Goal: Task Accomplishment & Management: Use online tool/utility

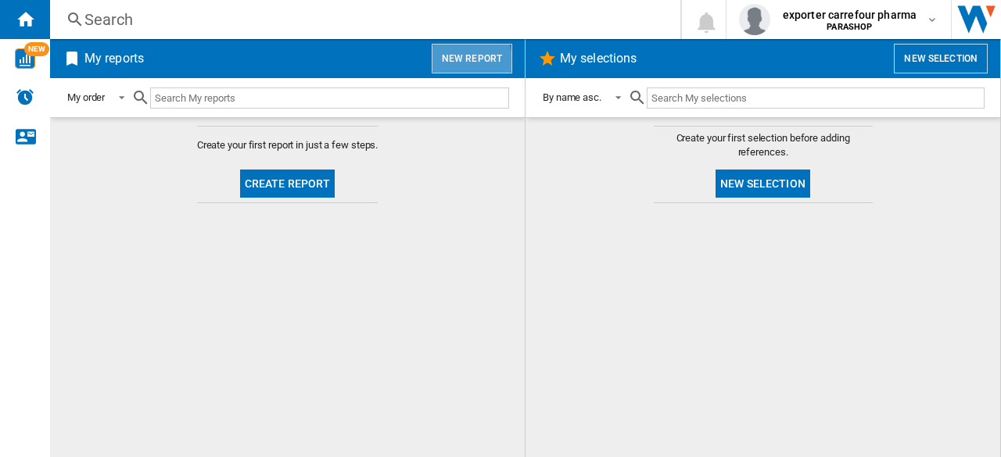
click at [449, 63] on button "New report" at bounding box center [471, 59] width 81 height 30
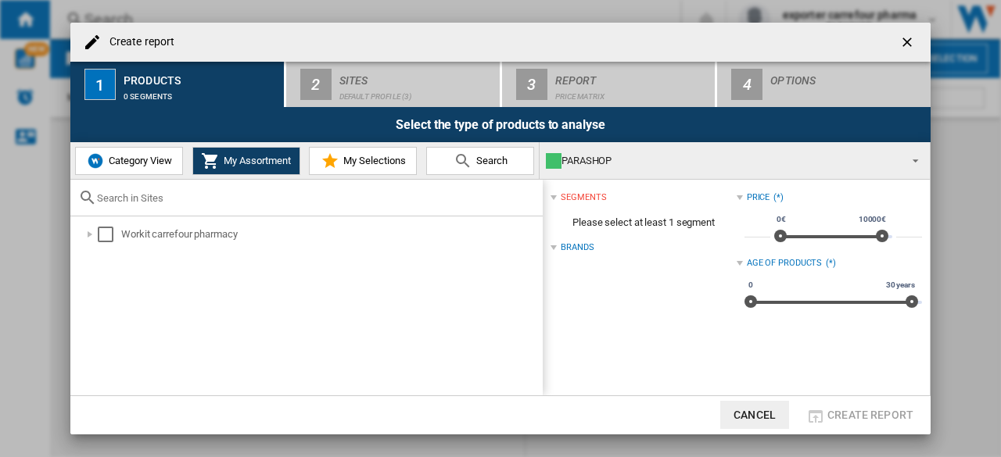
click at [145, 170] on button "Category View" at bounding box center [129, 161] width 108 height 28
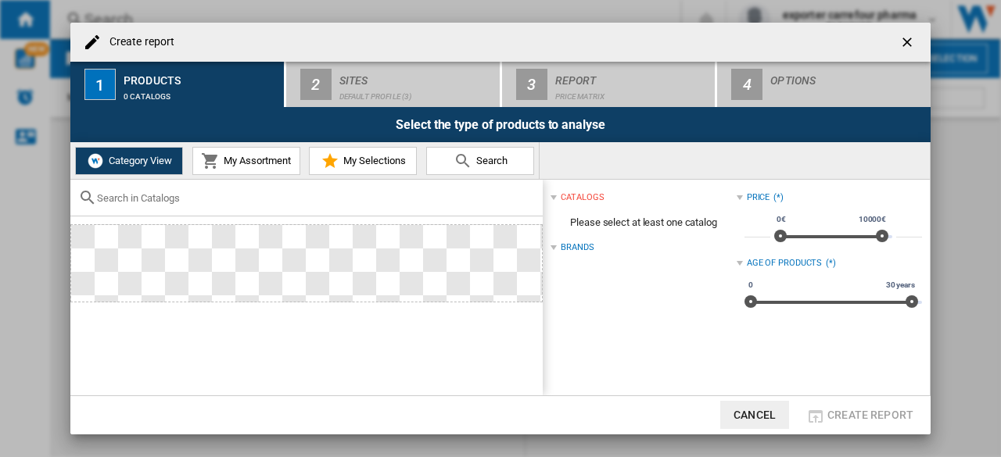
click at [222, 149] on button "My Assortment" at bounding box center [246, 161] width 108 height 28
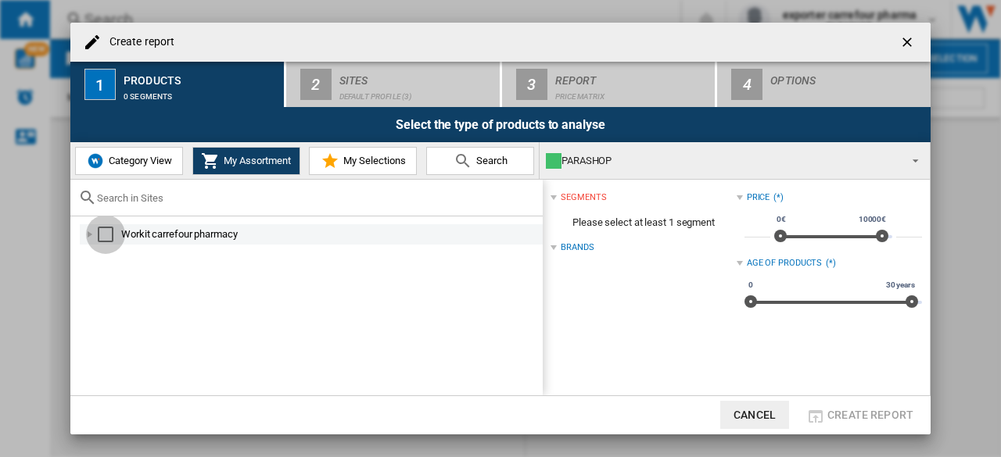
click at [100, 234] on div "Select" at bounding box center [106, 235] width 16 height 16
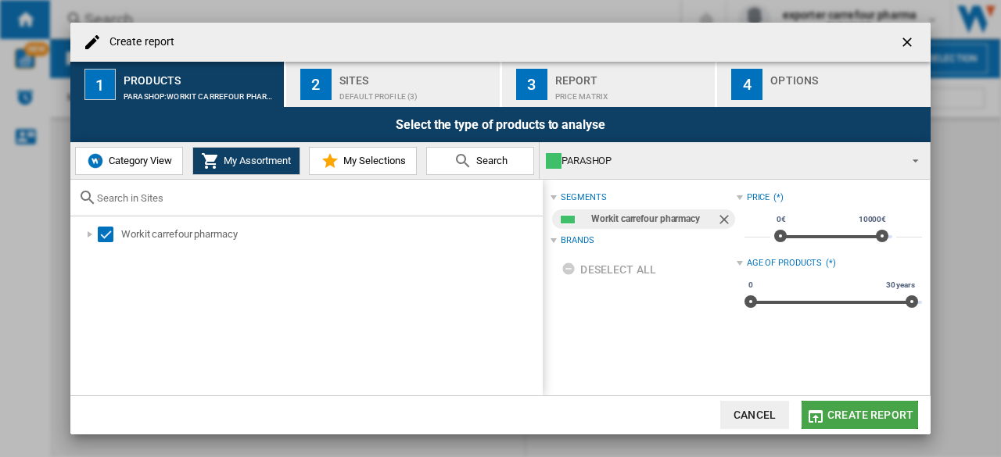
click at [865, 410] on span "Create report" at bounding box center [870, 415] width 86 height 13
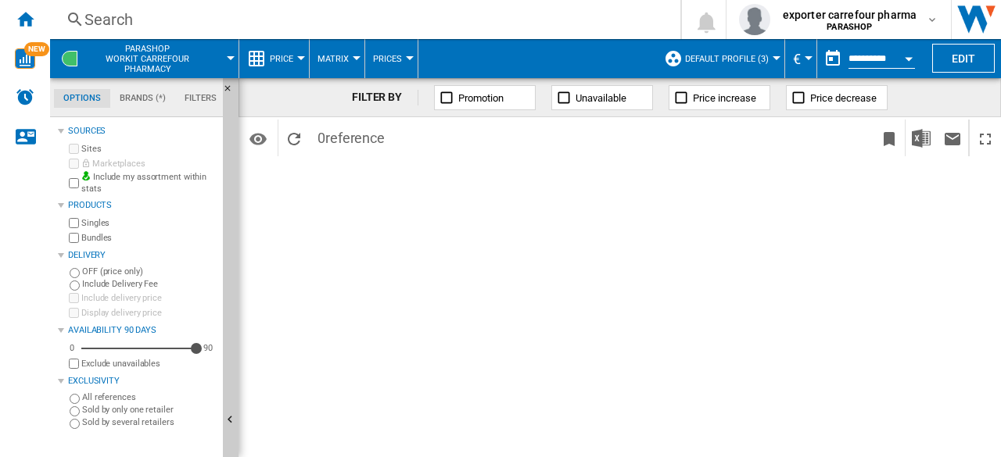
click at [768, 48] on button "Default profile (3)" at bounding box center [730, 58] width 91 height 39
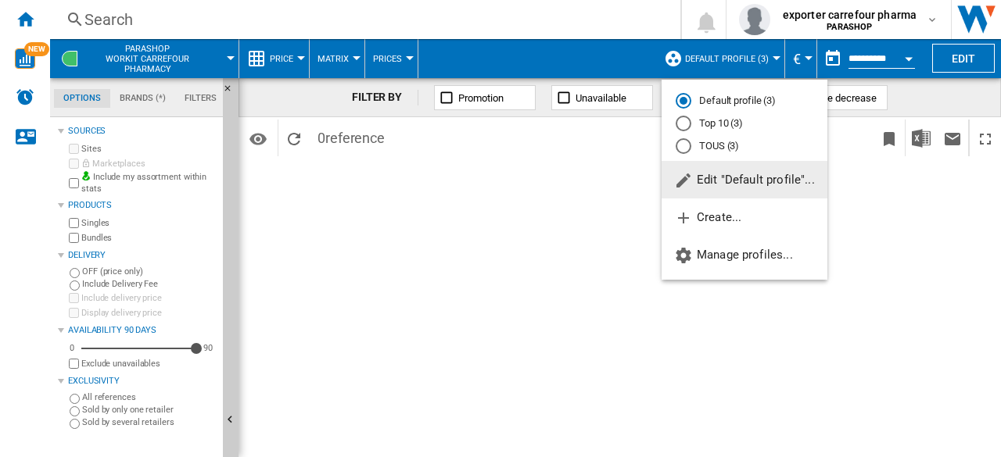
click at [474, 28] on md-backdrop at bounding box center [500, 228] width 1001 height 457
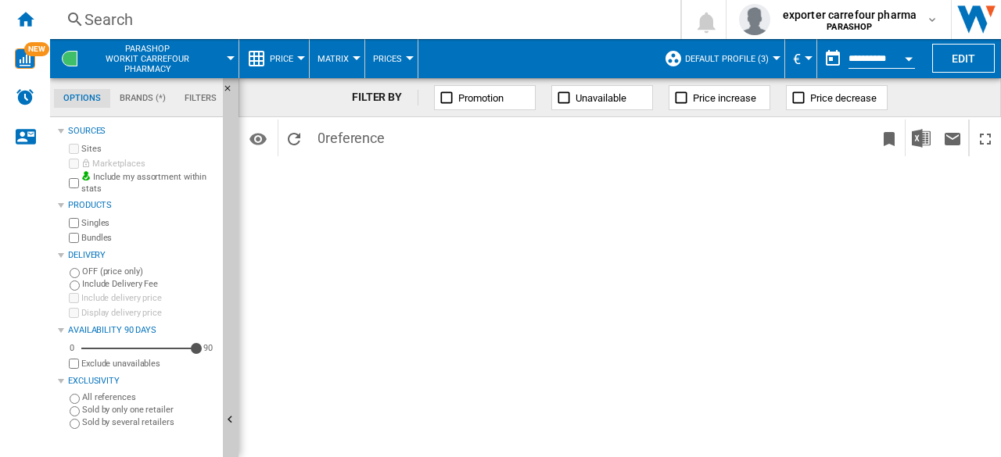
click at [764, 55] on button "Default profile (3)" at bounding box center [730, 58] width 91 height 39
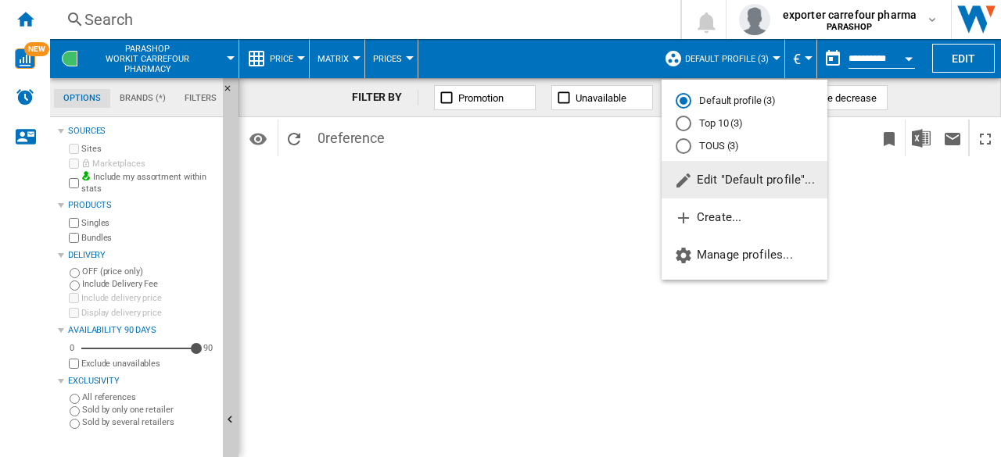
click at [145, 45] on md-backdrop at bounding box center [500, 228] width 1001 height 457
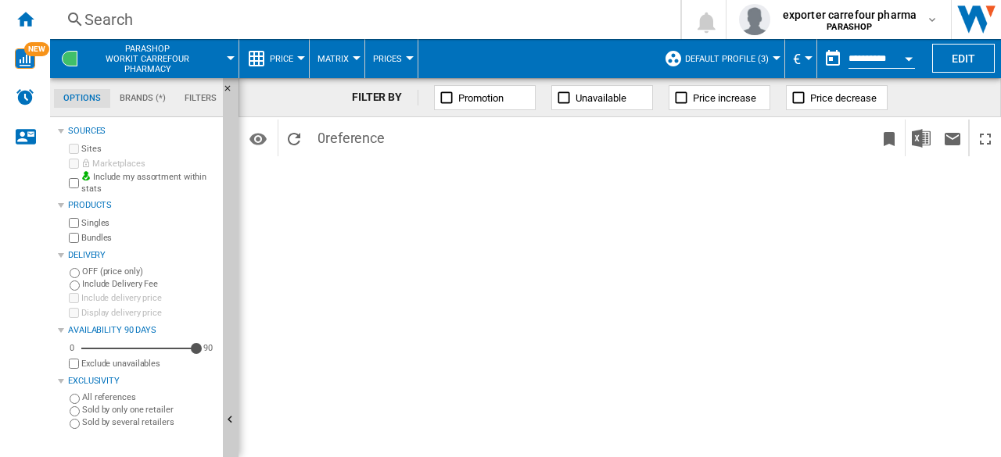
click at [145, 45] on span "PARASHOP Workit carrefour pharmacy" at bounding box center [147, 59] width 123 height 30
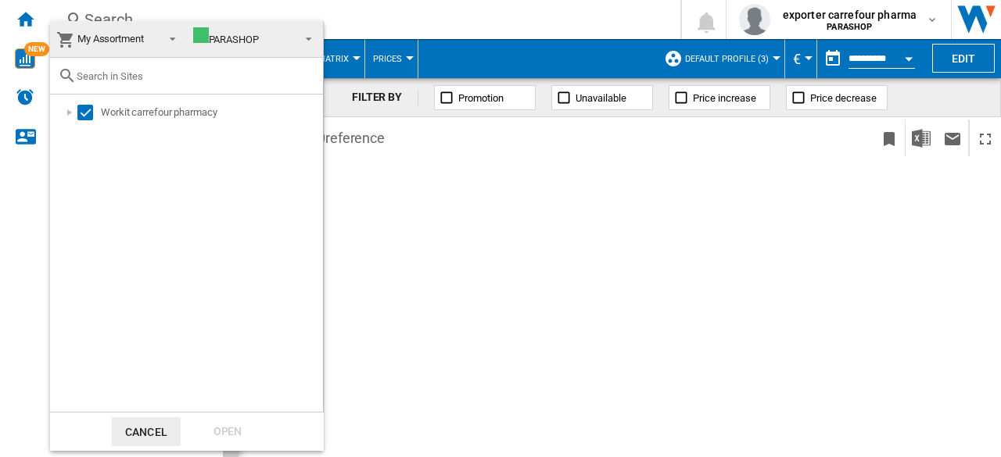
click at [306, 41] on span at bounding box center [304, 38] width 19 height 22
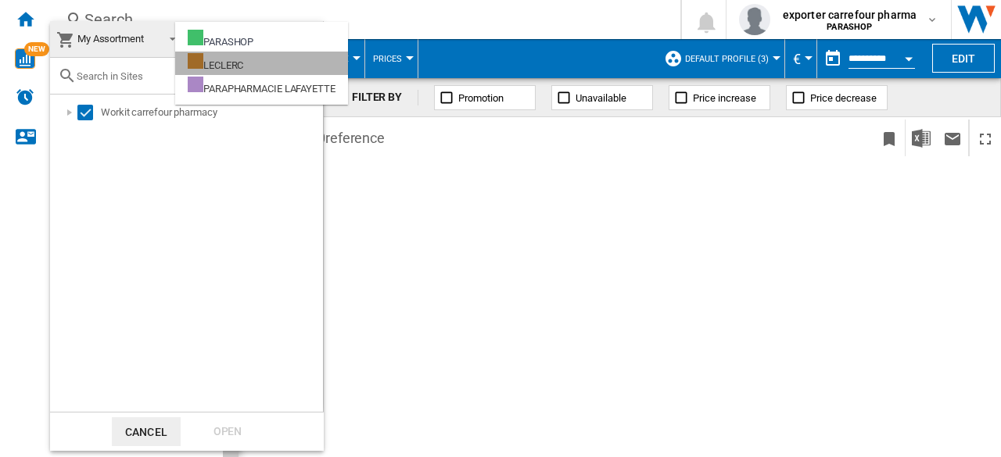
click at [256, 65] on md-option "LECLERC" at bounding box center [261, 63] width 173 height 23
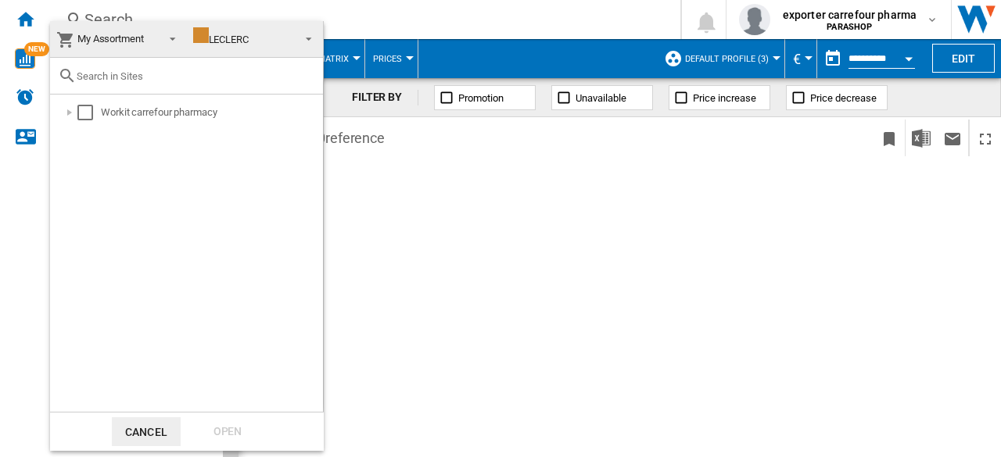
click at [865, 59] on md-backdrop at bounding box center [500, 228] width 1001 height 457
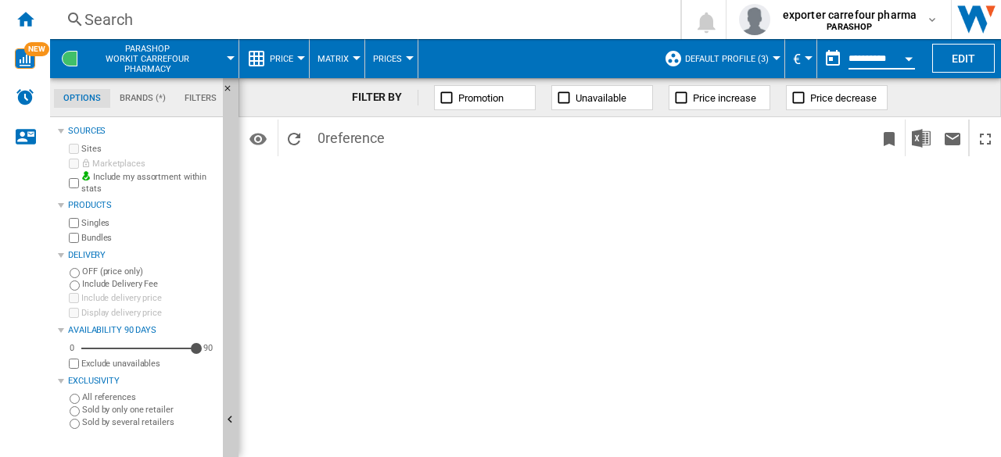
click at [865, 59] on input "**********" at bounding box center [881, 61] width 66 height 14
click at [909, 61] on button "Open calendar" at bounding box center [908, 56] width 28 height 28
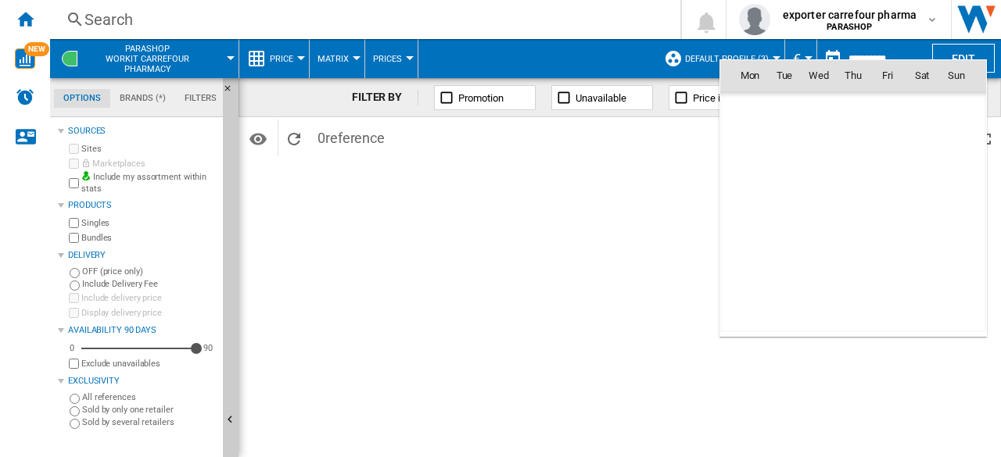
scroll to position [7457, 0]
click at [789, 174] on span "7" at bounding box center [783, 178] width 31 height 31
type input "**********"
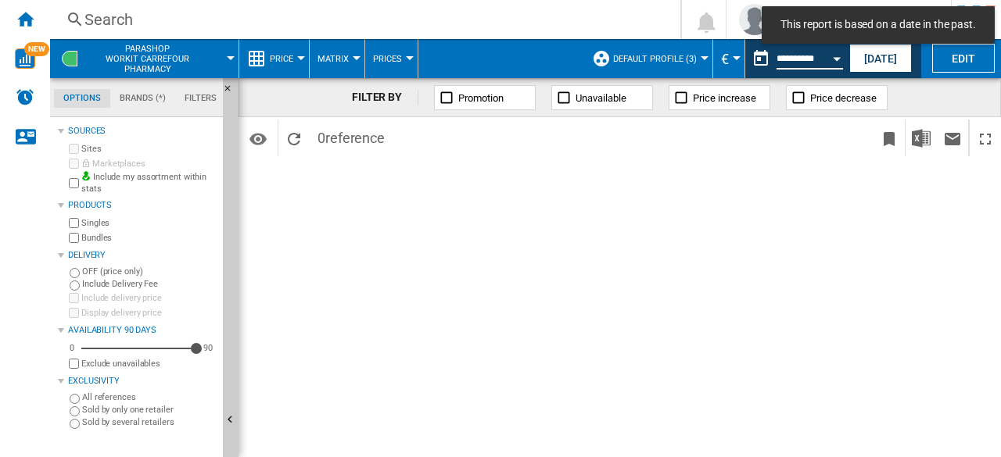
click at [805, 54] on input "**********" at bounding box center [809, 61] width 66 height 14
click at [830, 59] on button "Open calendar" at bounding box center [836, 56] width 28 height 28
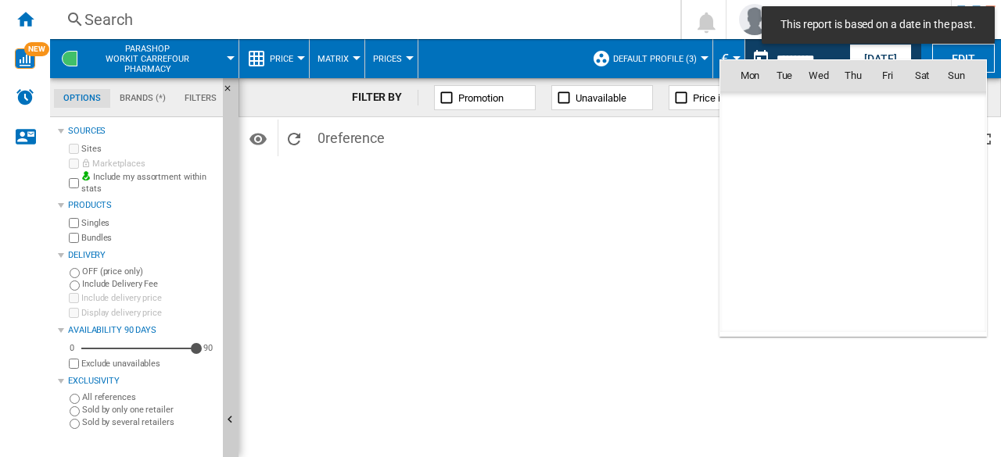
scroll to position [7457, 0]
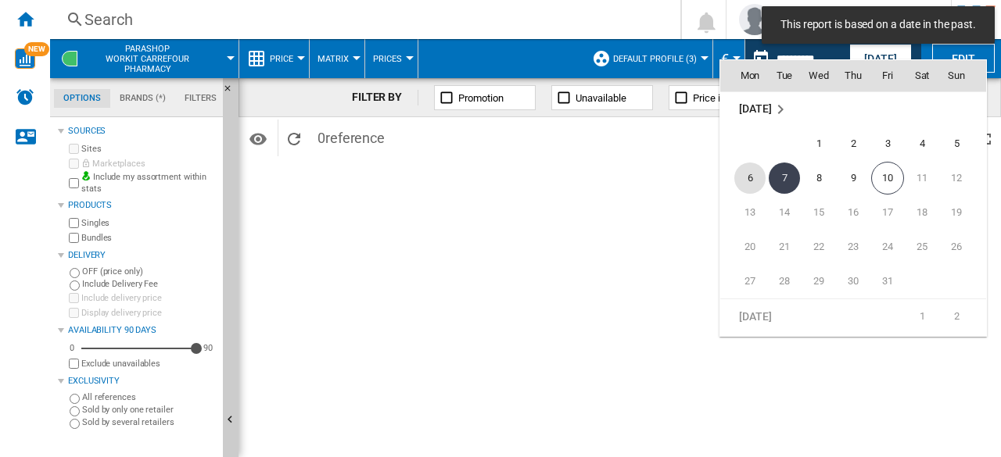
click at [750, 177] on span "6" at bounding box center [749, 178] width 31 height 31
type input "**********"
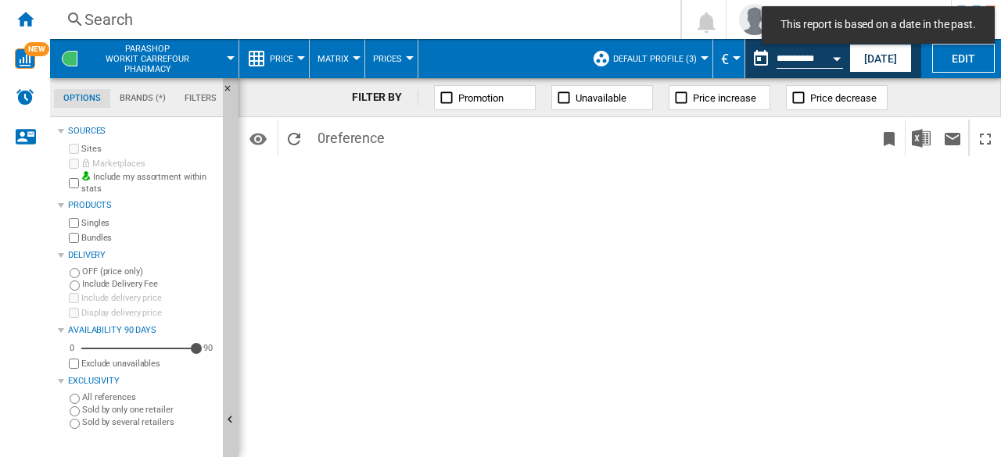
click at [209, 69] on button "PARASHOP Workit carrefour pharmacy" at bounding box center [155, 58] width 138 height 39
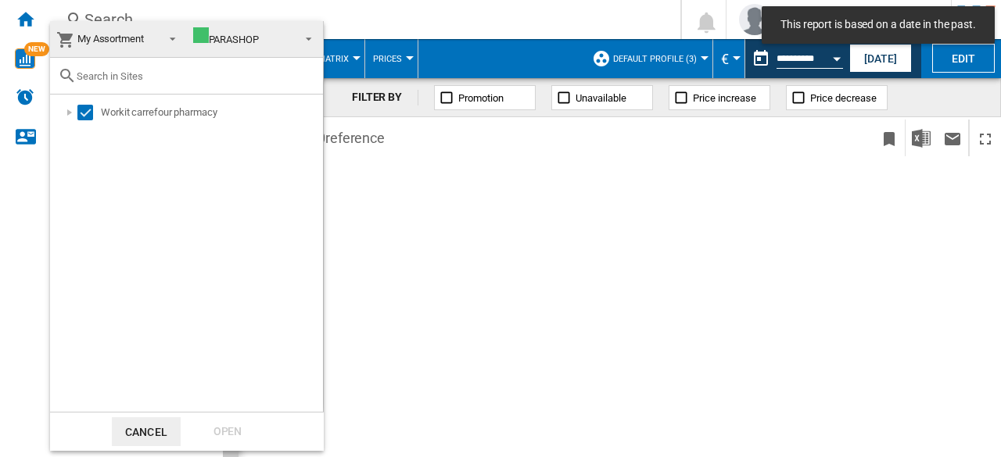
click at [428, 26] on md-backdrop at bounding box center [500, 228] width 1001 height 457
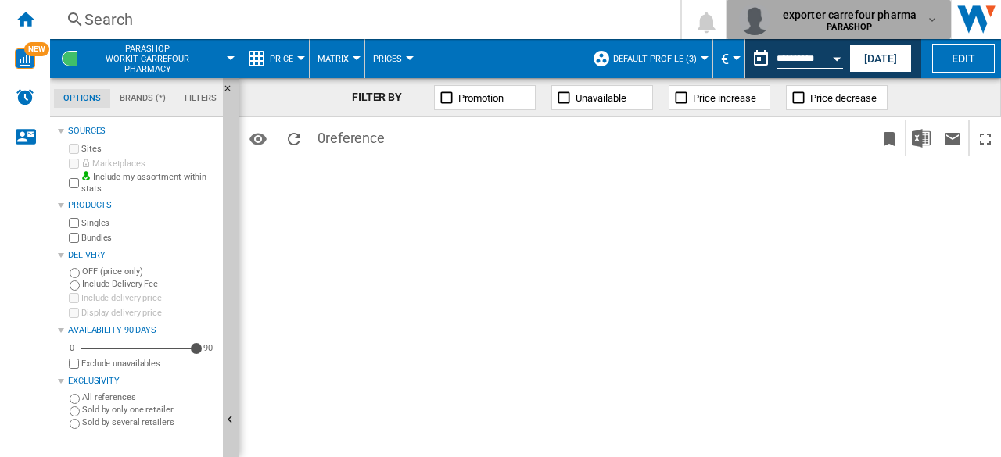
click at [889, 27] on span "PARASHOP" at bounding box center [849, 27] width 134 height 9
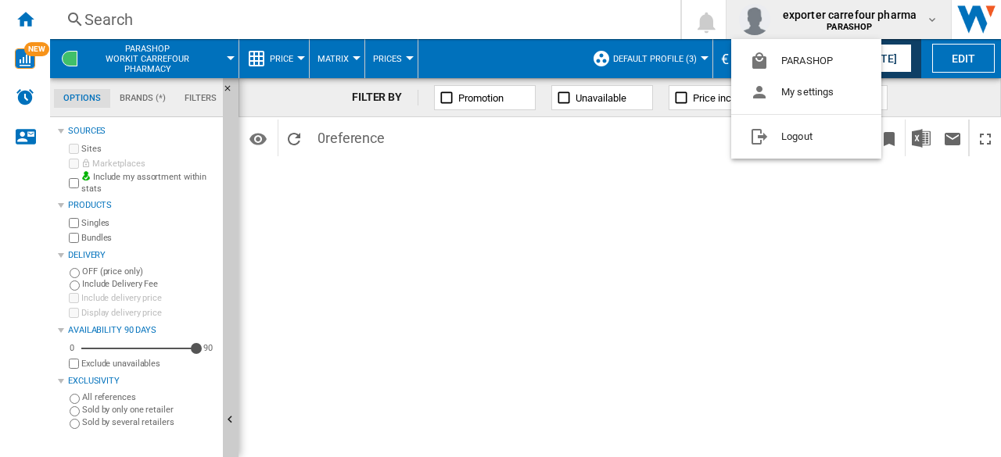
click at [507, 36] on md-backdrop at bounding box center [500, 228] width 1001 height 457
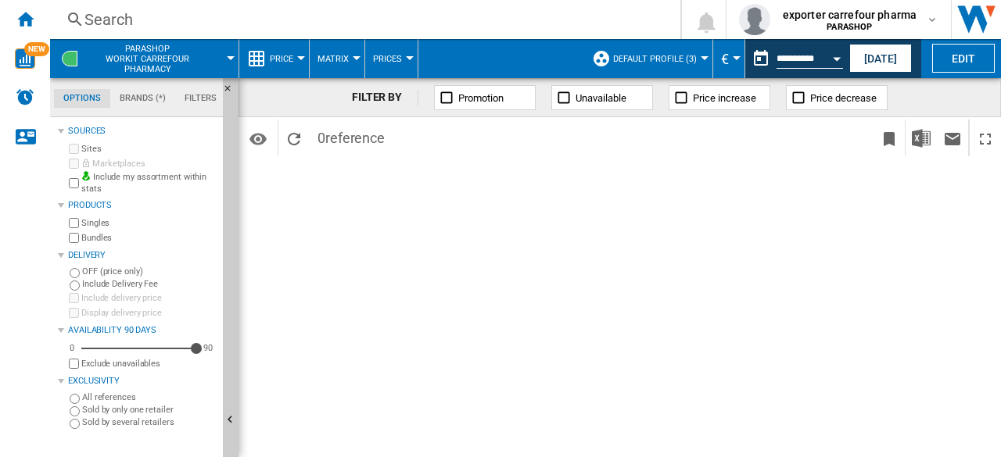
click at [181, 73] on span "PARASHOP Workit carrefour pharmacy" at bounding box center [147, 59] width 123 height 30
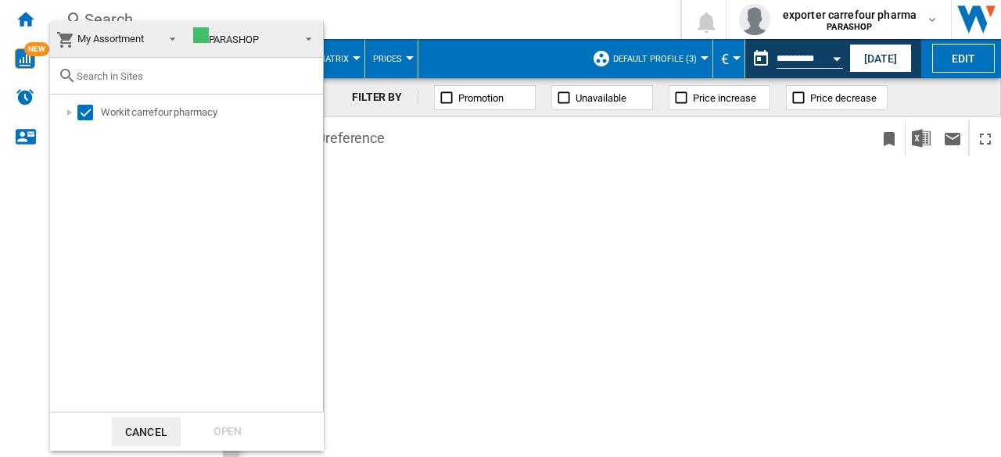
click at [181, 73] on input "text" at bounding box center [196, 76] width 238 height 12
click at [341, 35] on md-backdrop at bounding box center [500, 228] width 1001 height 457
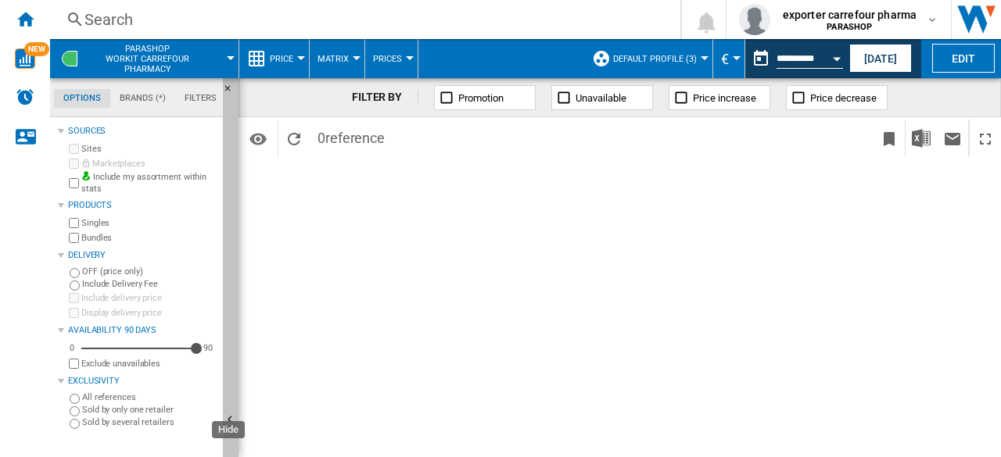
click at [235, 141] on button "Hide" at bounding box center [231, 421] width 16 height 686
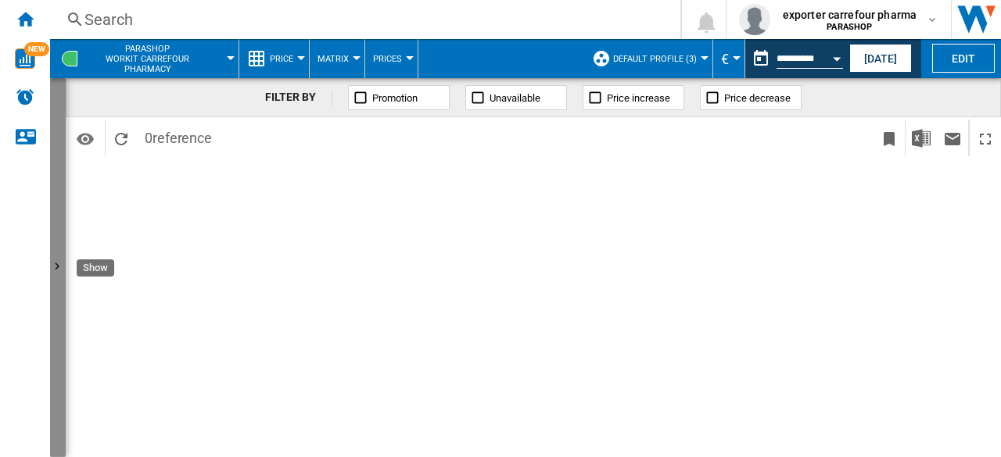
click at [58, 120] on button "Show" at bounding box center [58, 267] width 16 height 379
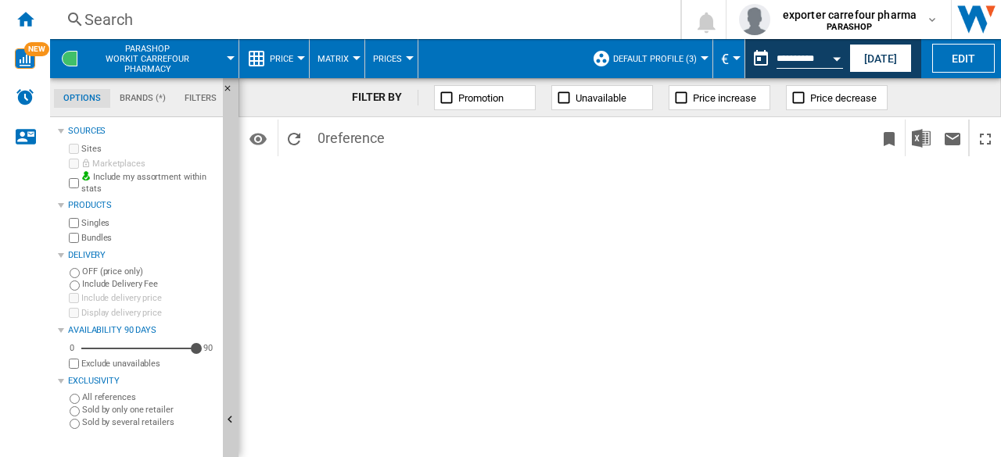
click at [220, 64] on button "PARASHOP Workit carrefour pharmacy" at bounding box center [155, 58] width 138 height 39
